Goal: Task Accomplishment & Management: Manage account settings

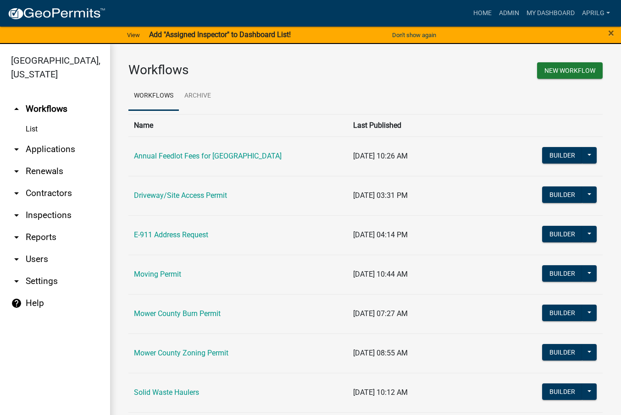
click at [605, 35] on div "×" at bounding box center [595, 35] width 52 height 19
click at [612, 33] on span "×" at bounding box center [611, 33] width 6 height 13
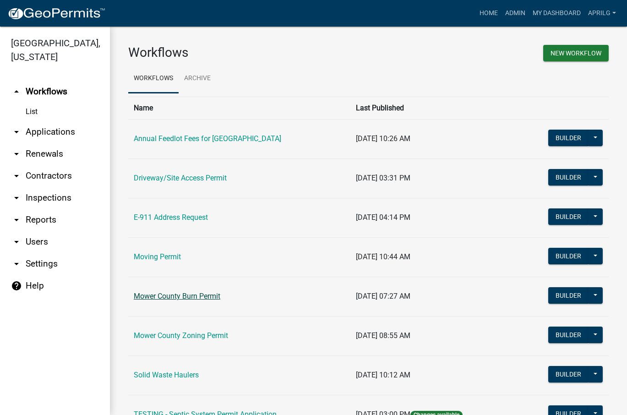
click at [181, 297] on link "Mower County Burn Permit" at bounding box center [177, 296] width 87 height 9
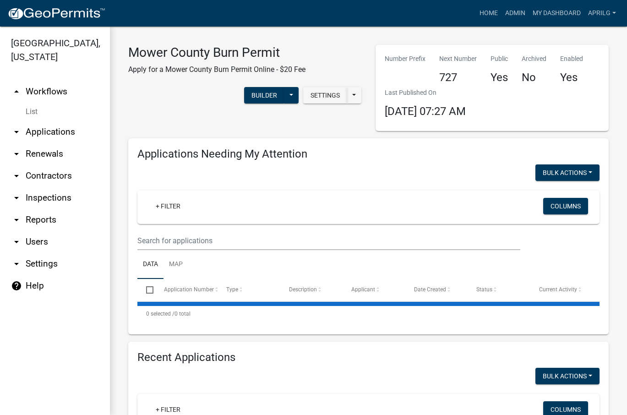
select select "1: 25"
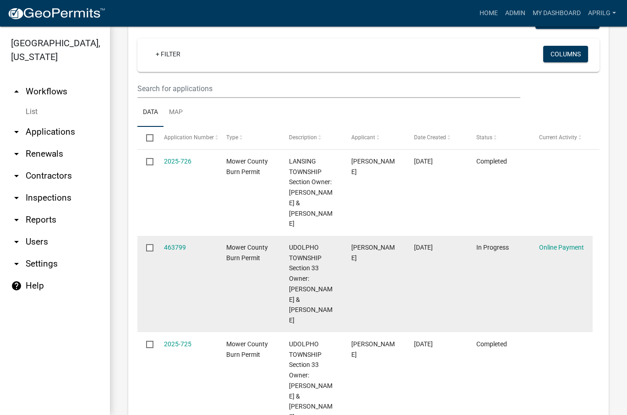
scroll to position [412, 0]
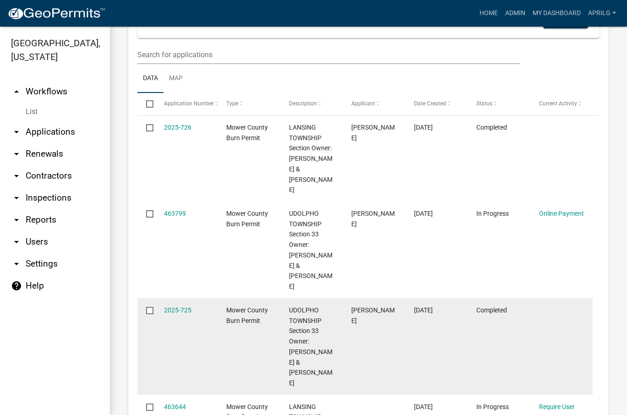
click at [149, 307] on input "checkbox" at bounding box center [149, 310] width 6 height 6
checkbox input "true"
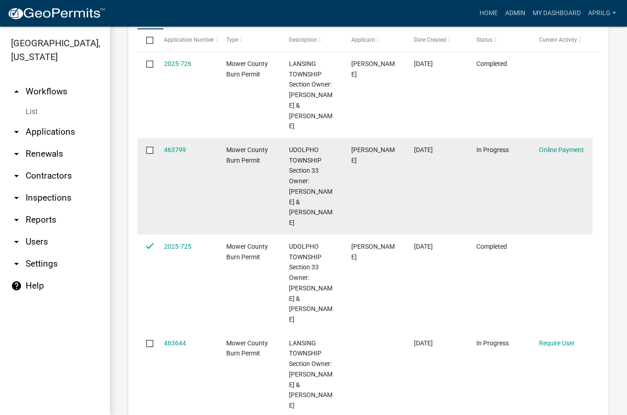
scroll to position [504, 0]
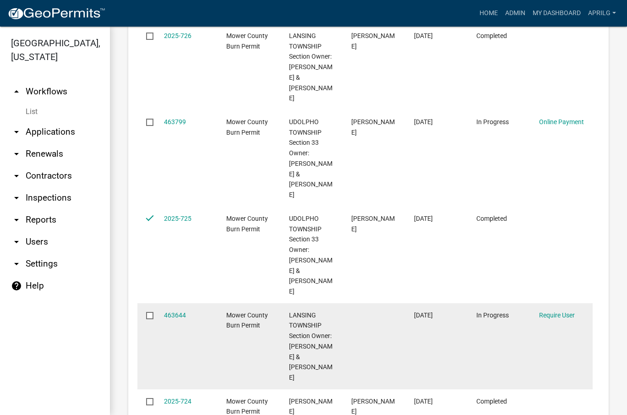
click at [150, 312] on input "checkbox" at bounding box center [149, 315] width 6 height 6
checkbox input "true"
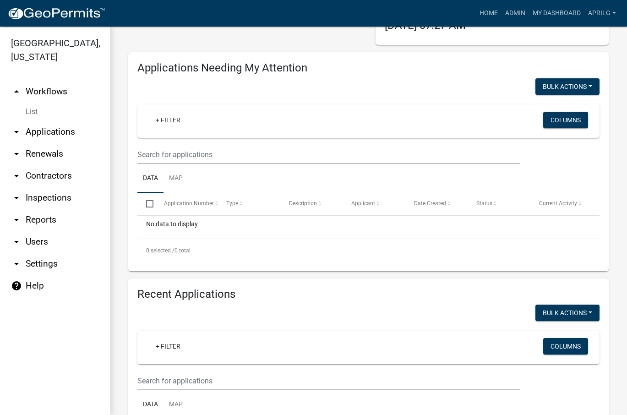
scroll to position [183, 0]
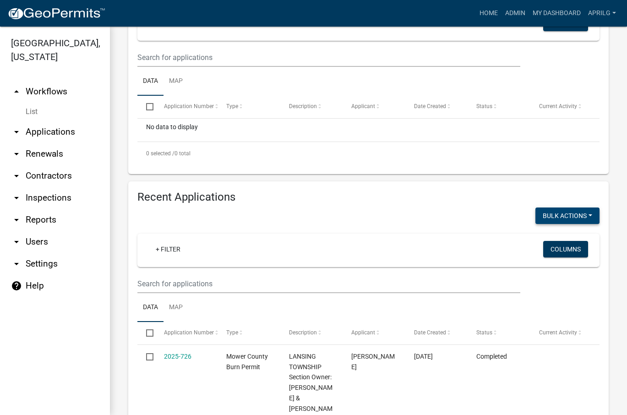
click at [550, 237] on button "Void" at bounding box center [563, 240] width 73 height 22
checkbox input "false"
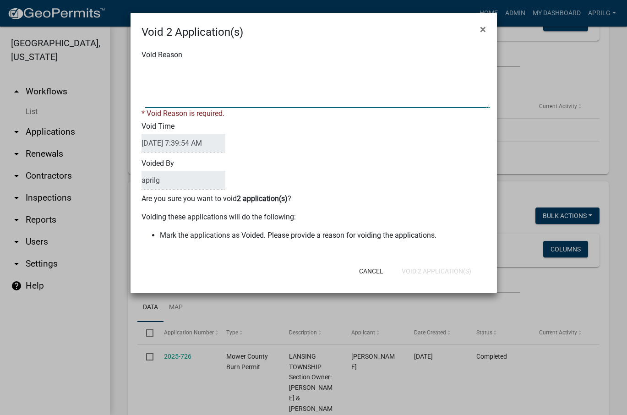
click at [162, 93] on textarea "Void Reason" at bounding box center [317, 85] width 345 height 46
type textarea "incomplete"
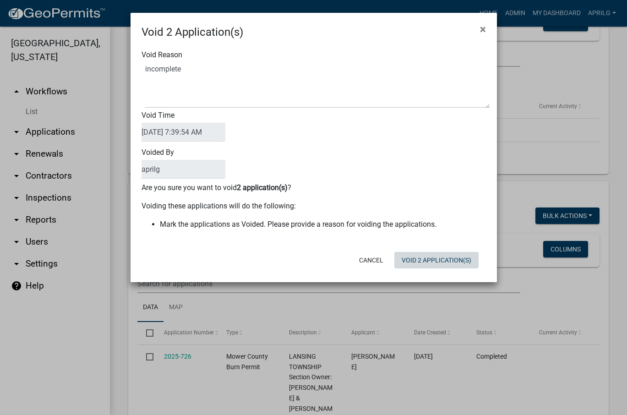
click at [436, 273] on form "Void 2 Application(s) × Void Reason Void Time [DATE] 7:39:54 AM Voided By april…" at bounding box center [314, 143] width 367 height 261
click at [444, 256] on button "Void 2 Application(s)" at bounding box center [437, 260] width 84 height 16
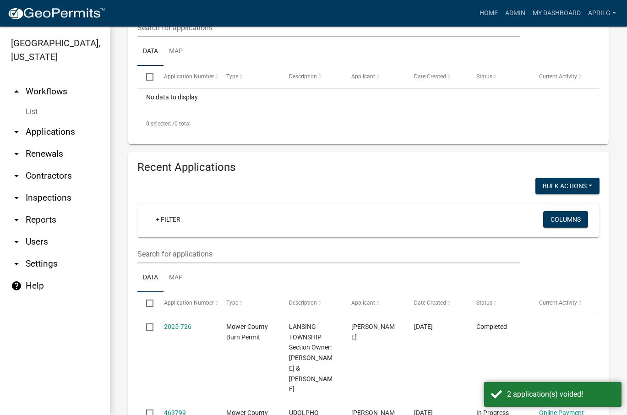
scroll to position [229, 0]
